Goal: Task Accomplishment & Management: Use online tool/utility

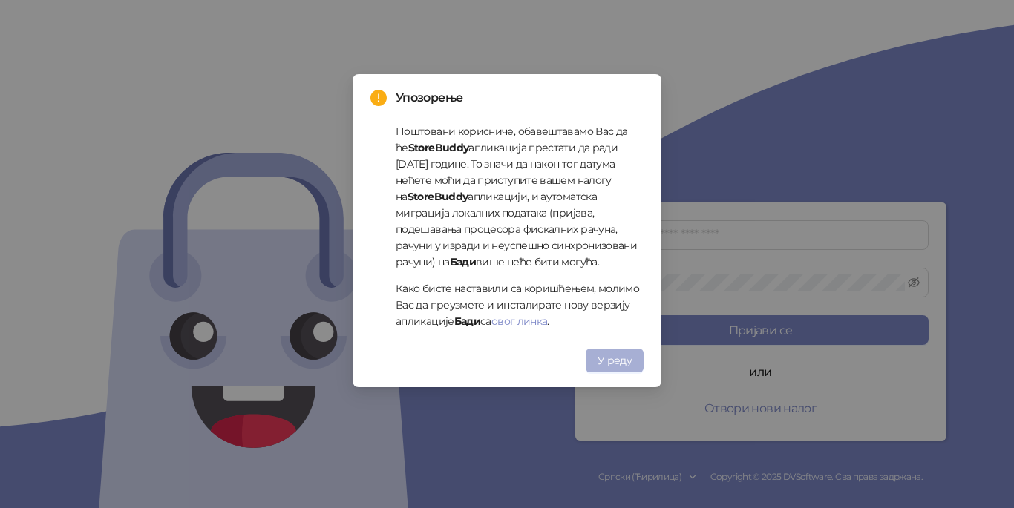
click at [622, 364] on span "У реду" at bounding box center [614, 360] width 34 height 13
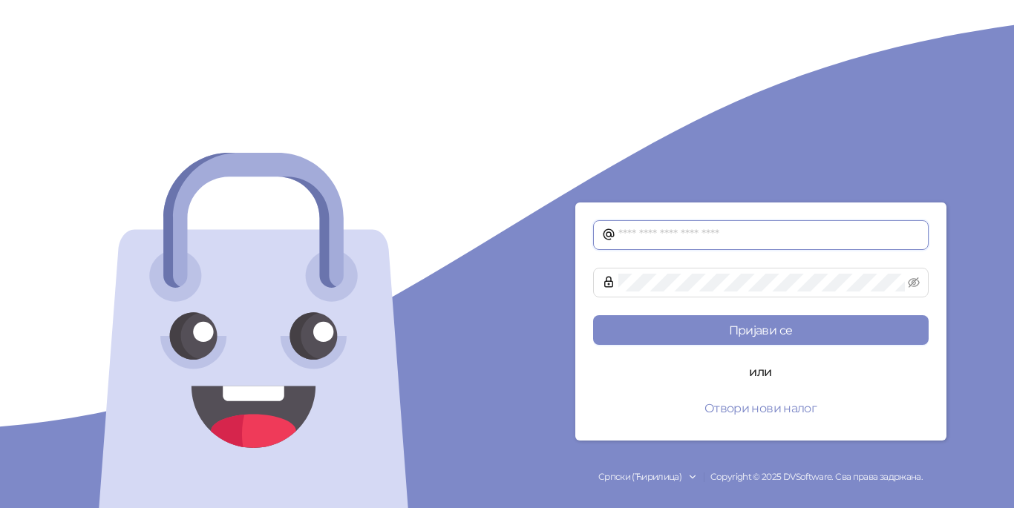
click at [671, 234] on input "text" at bounding box center [768, 235] width 301 height 18
type input "**********"
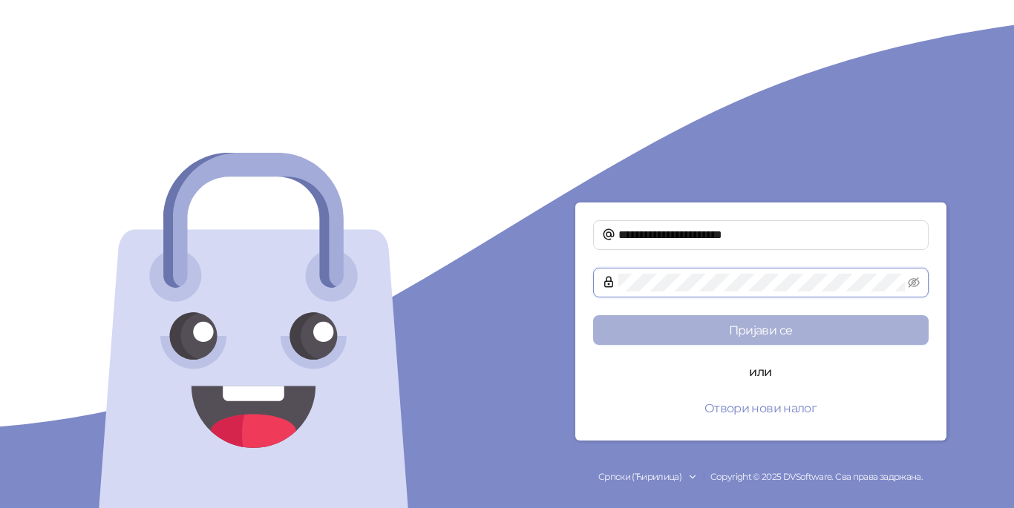
click at [721, 320] on form "**********" at bounding box center [760, 322] width 371 height 238
click at [721, 321] on button "Пријави се" at bounding box center [760, 330] width 335 height 30
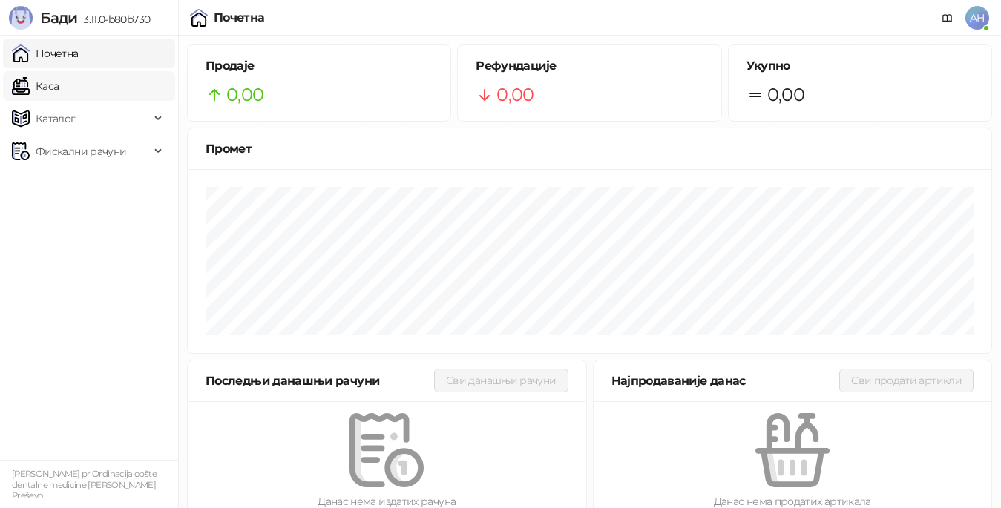
click at [36, 88] on link "Каса" at bounding box center [35, 86] width 47 height 30
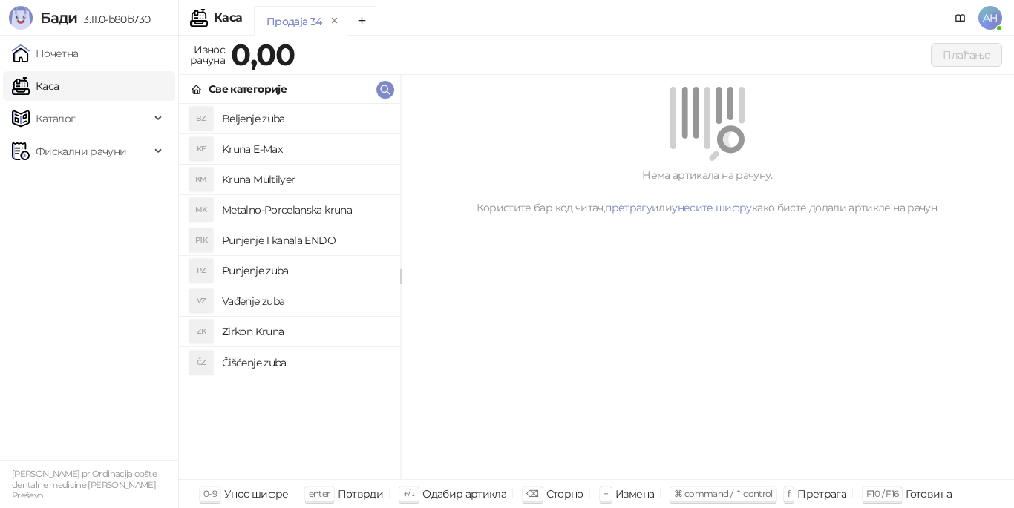
click at [238, 123] on h4 "Beljenje zuba" at bounding box center [305, 119] width 166 height 24
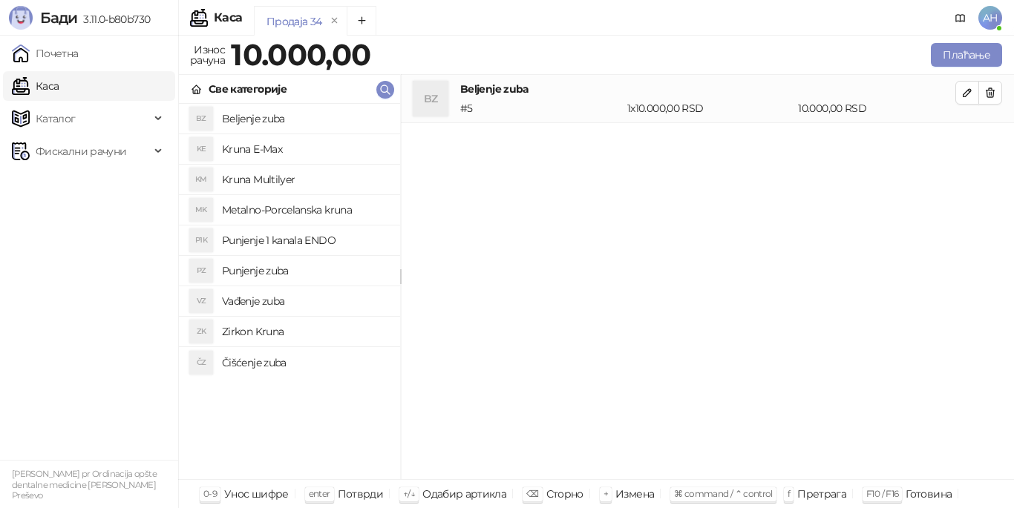
click at [284, 362] on h4 "Čišćenje zuba" at bounding box center [305, 363] width 166 height 24
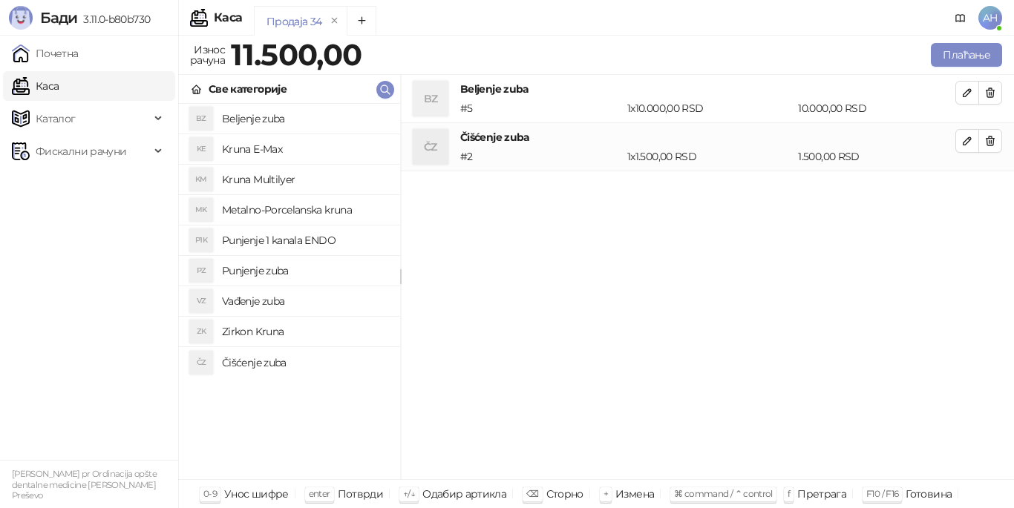
click at [300, 206] on h4 "Metalno-Porcelanska kruna" at bounding box center [305, 210] width 166 height 24
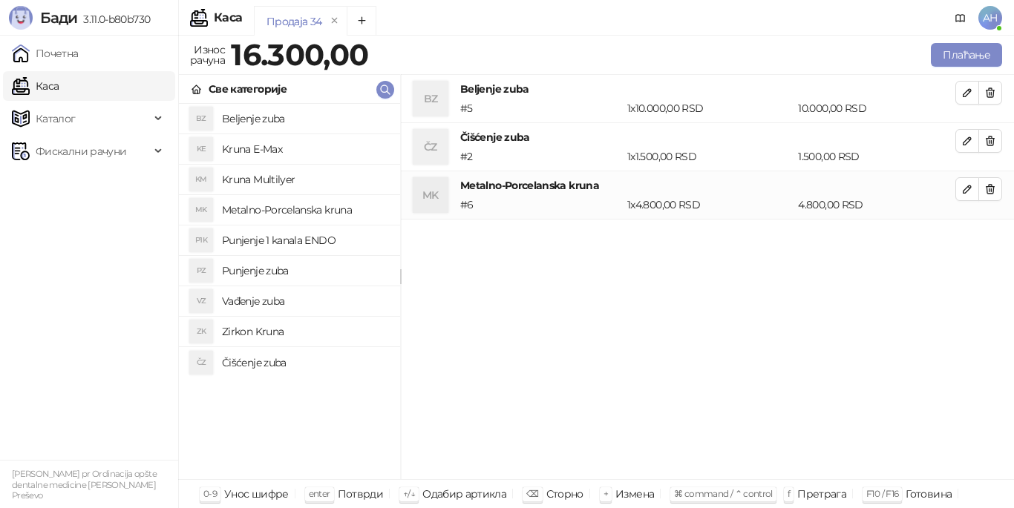
click at [295, 266] on h4 "Punjenje zuba" at bounding box center [305, 271] width 166 height 24
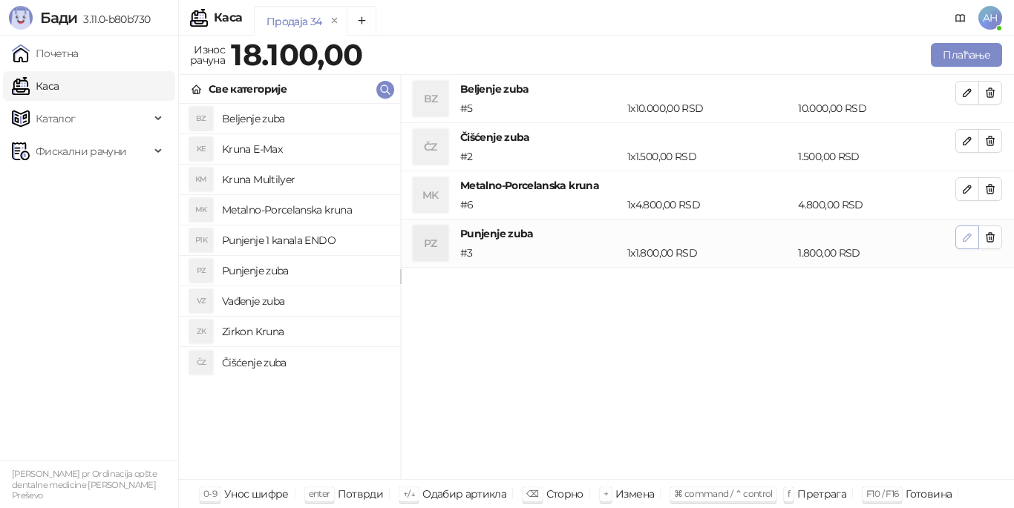
click at [962, 238] on icon "button" at bounding box center [967, 238] width 12 height 12
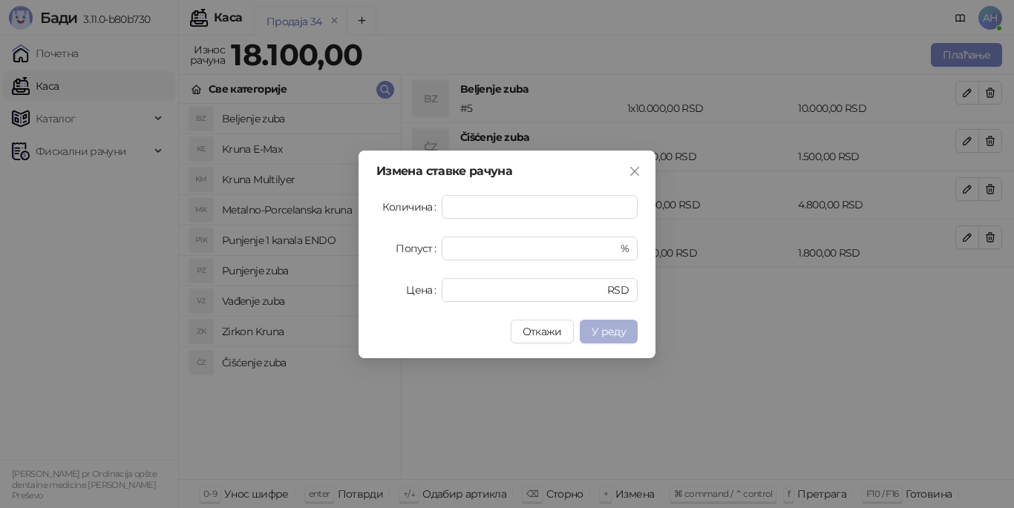
click at [601, 338] on span "У реду" at bounding box center [608, 331] width 34 height 13
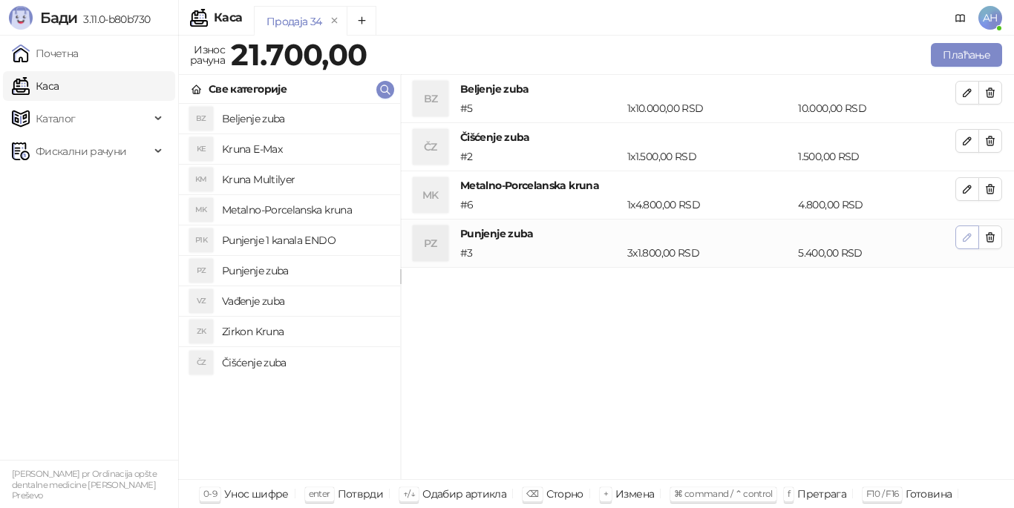
click at [964, 236] on icon "button" at bounding box center [967, 238] width 12 height 12
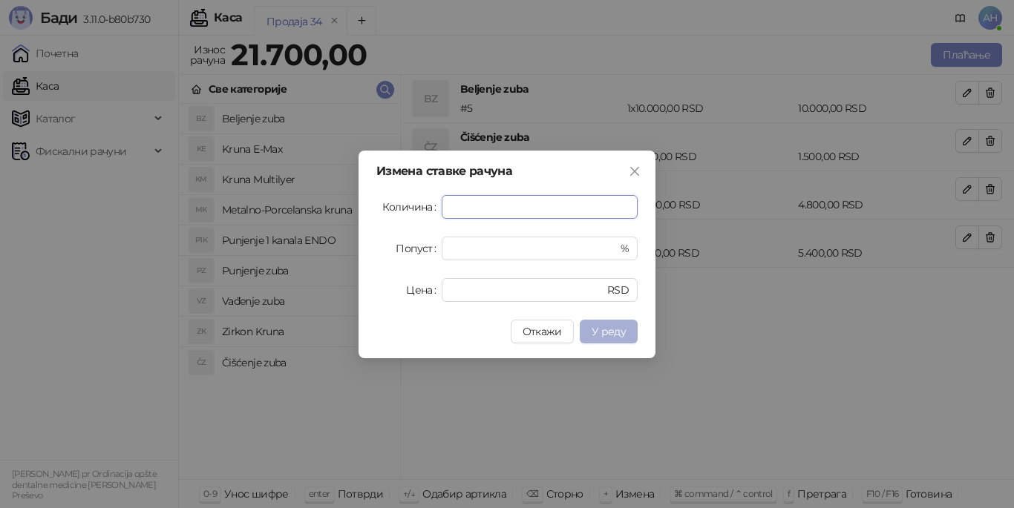
type input "*"
click at [604, 326] on span "У реду" at bounding box center [608, 331] width 34 height 13
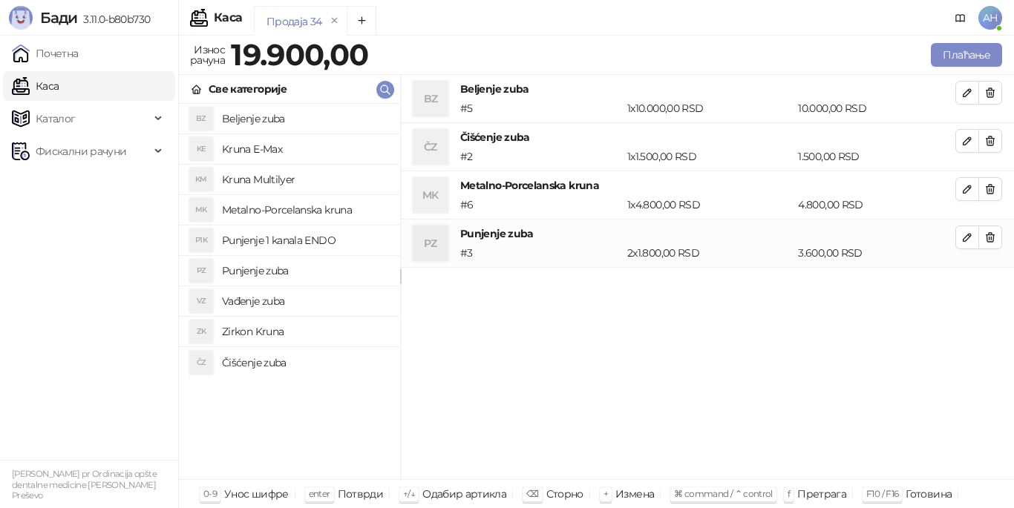
click at [272, 331] on h4 "Zirkon Kruna" at bounding box center [305, 332] width 166 height 24
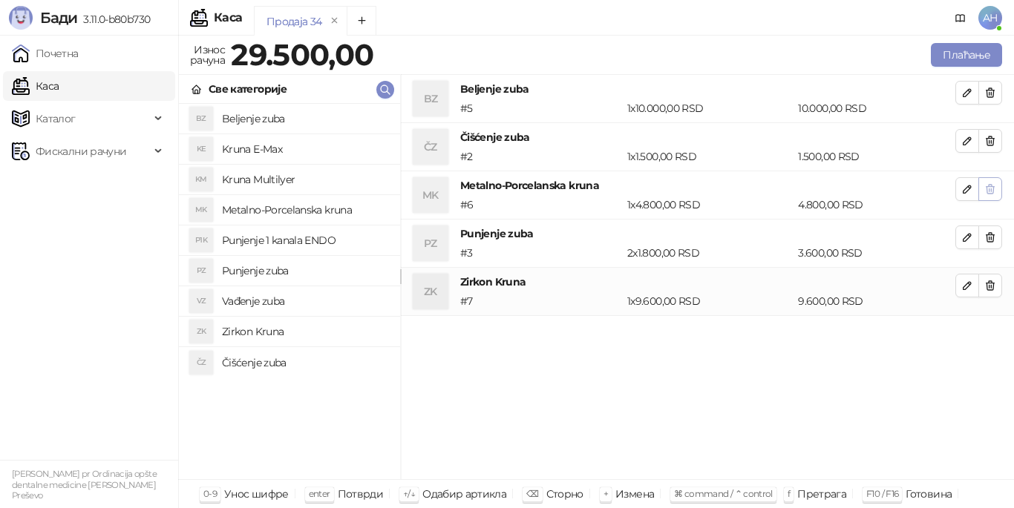
click at [989, 189] on icon "button" at bounding box center [990, 189] width 8 height 9
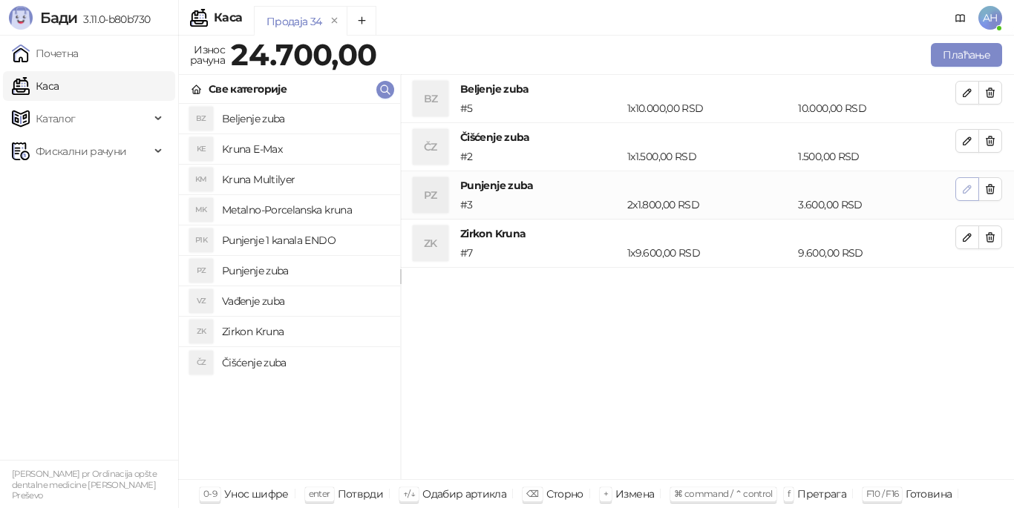
click at [970, 191] on icon "button" at bounding box center [967, 189] width 12 height 12
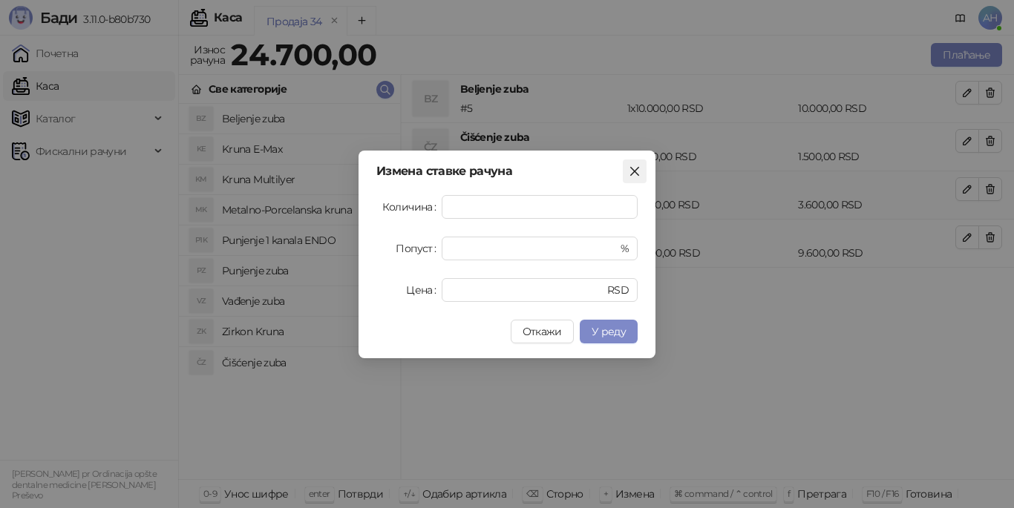
click at [634, 175] on icon "close" at bounding box center [635, 171] width 12 height 12
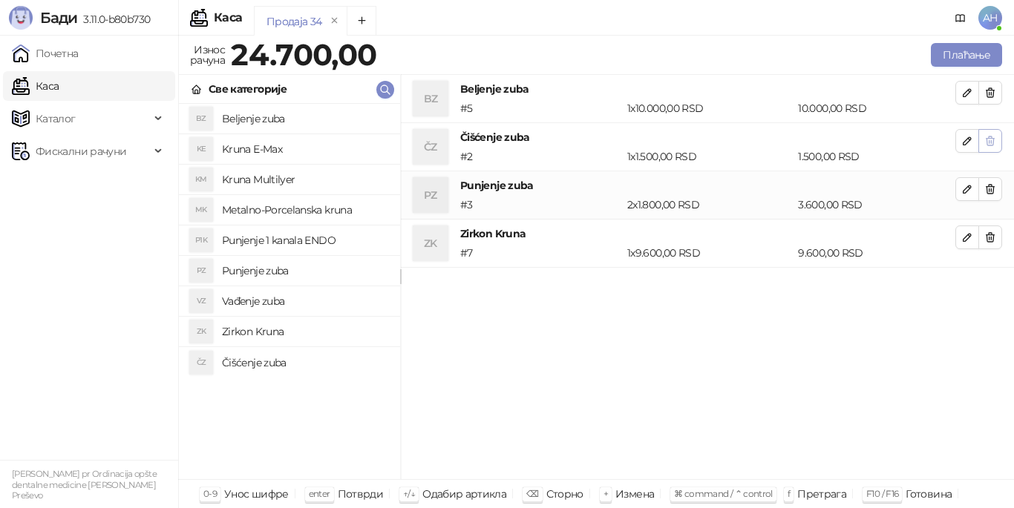
click at [995, 147] on span "button" at bounding box center [990, 141] width 12 height 14
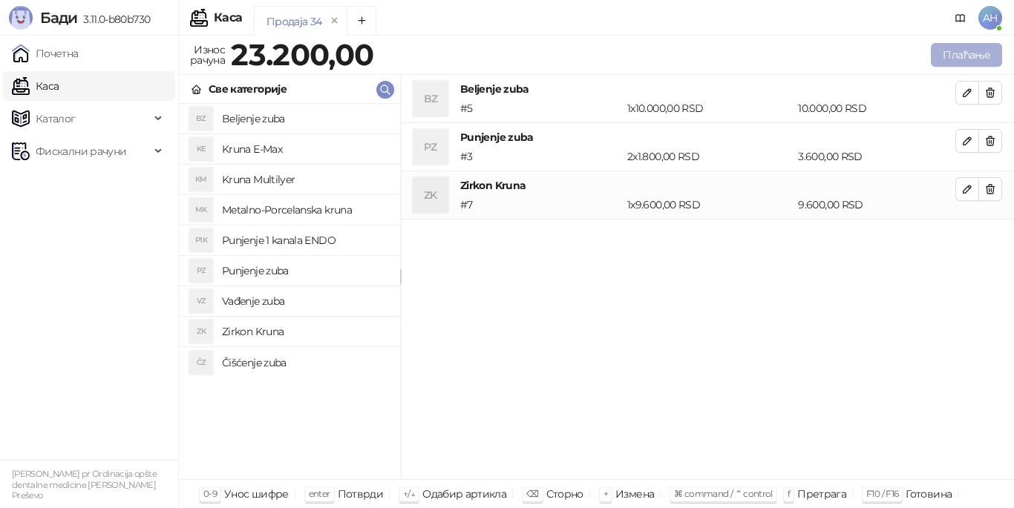
click at [961, 59] on button "Плаћање" at bounding box center [966, 55] width 71 height 24
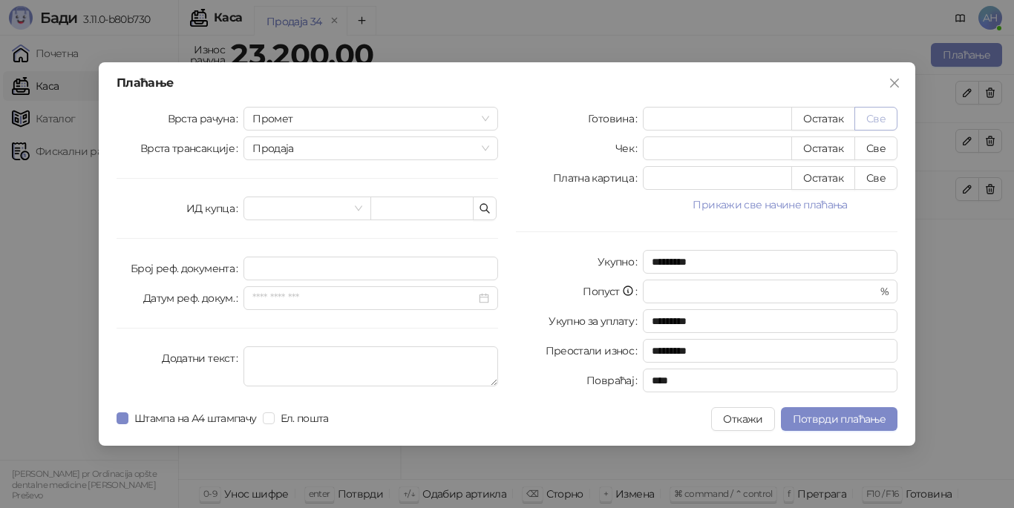
click at [885, 118] on button "Све" at bounding box center [875, 119] width 43 height 24
type input "*****"
type input "****"
click at [825, 415] on span "Потврди плаћање" at bounding box center [838, 419] width 93 height 13
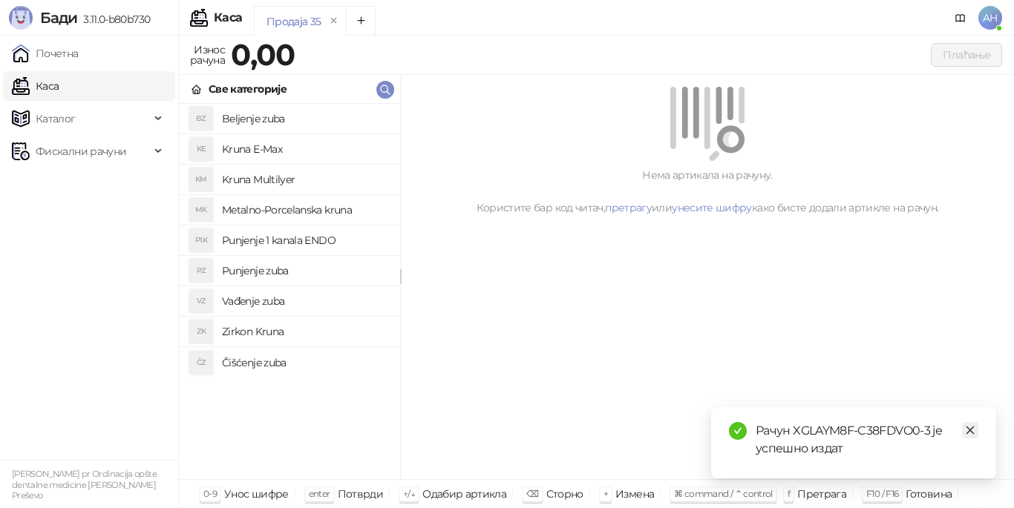
click at [970, 430] on icon "close" at bounding box center [970, 430] width 10 height 10
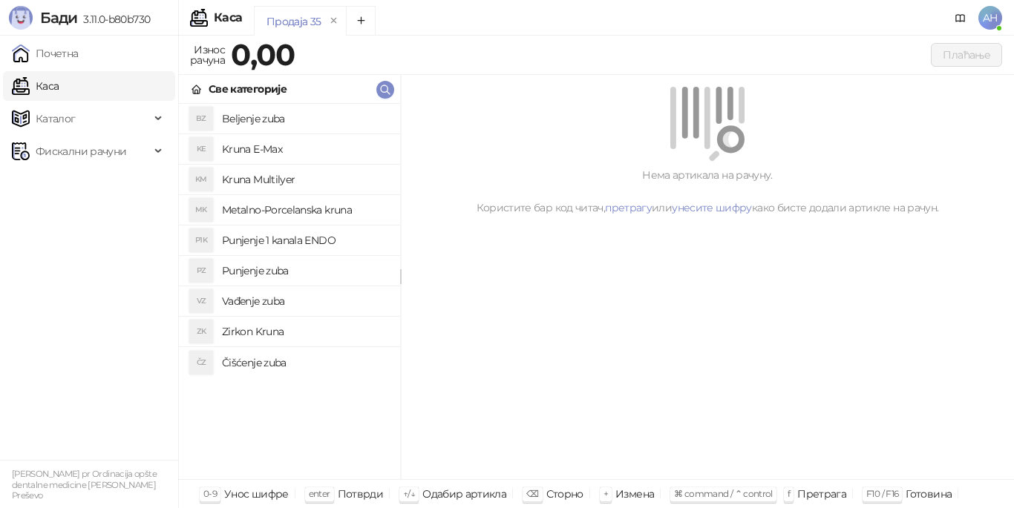
click at [991, 17] on span "AH" at bounding box center [990, 18] width 24 height 24
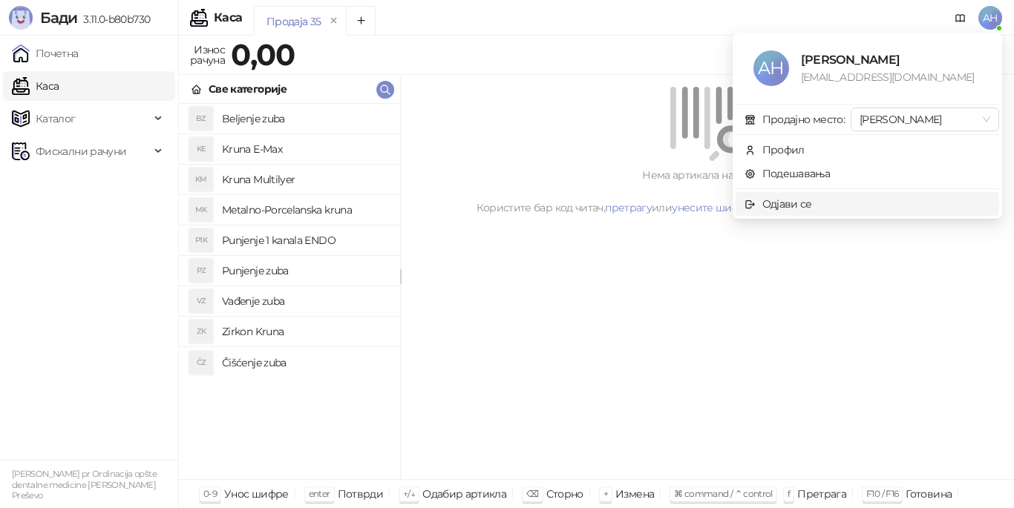
click at [847, 199] on span "Одјави се" at bounding box center [867, 204] width 246 height 16
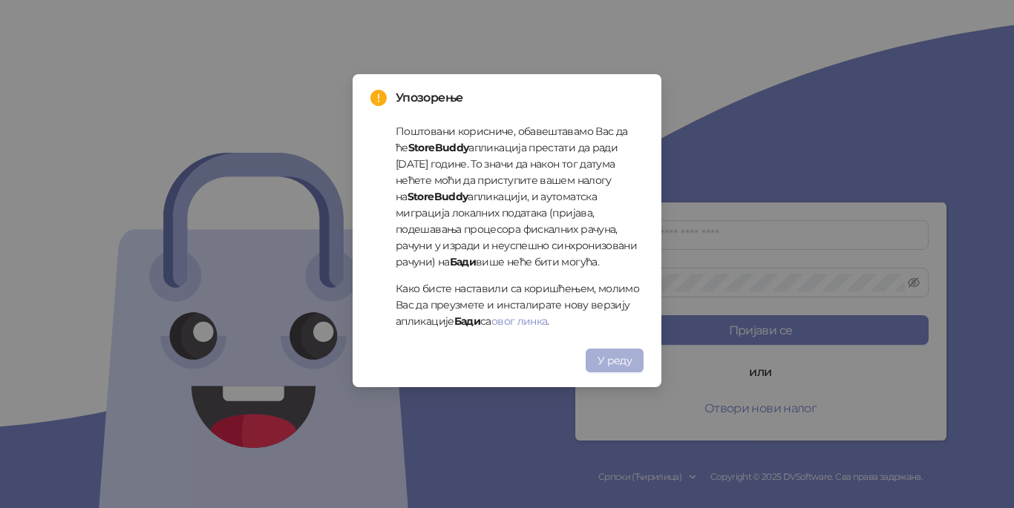
click at [603, 362] on span "У реду" at bounding box center [614, 360] width 34 height 13
